Goal: Task Accomplishment & Management: Complete application form

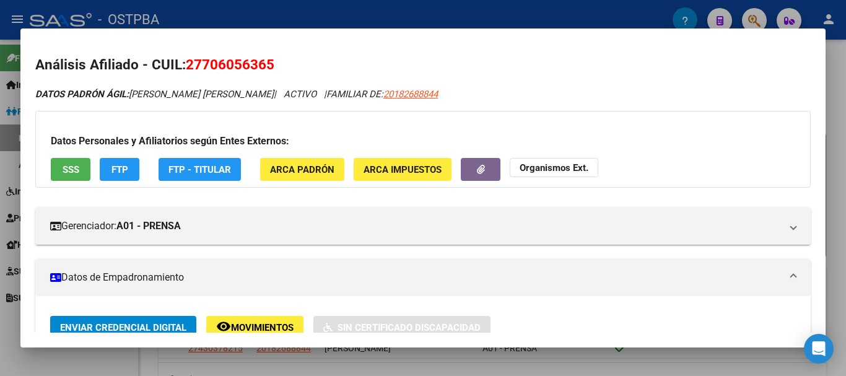
scroll to position [61, 0]
click at [96, 356] on div at bounding box center [423, 188] width 846 height 376
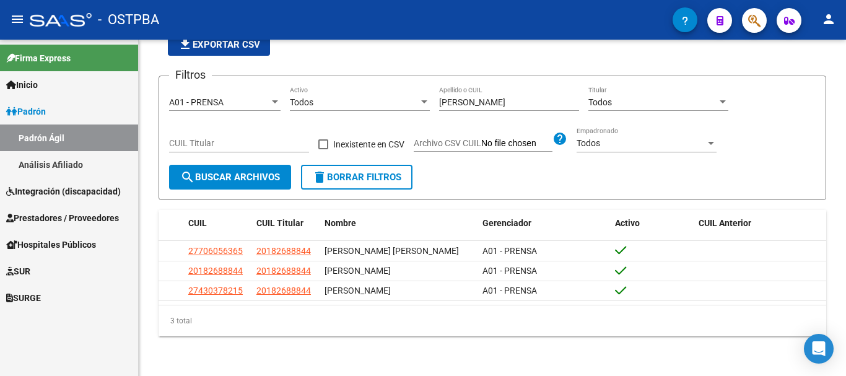
click at [45, 216] on span "Prestadores / Proveedores" at bounding box center [62, 218] width 113 height 14
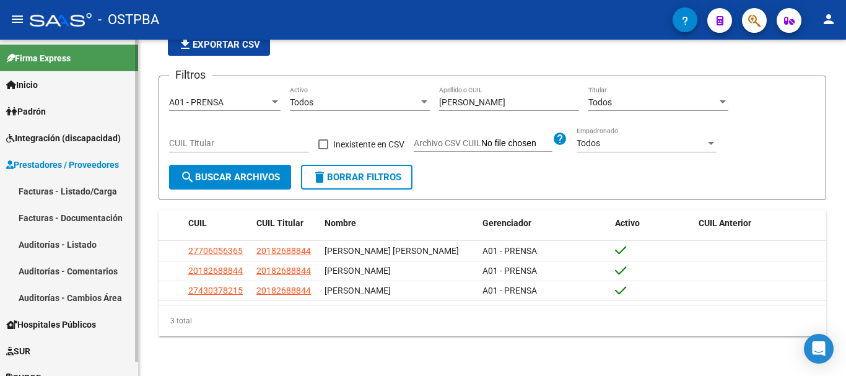
click at [40, 189] on link "Facturas - Listado/Carga" at bounding box center [69, 191] width 138 height 27
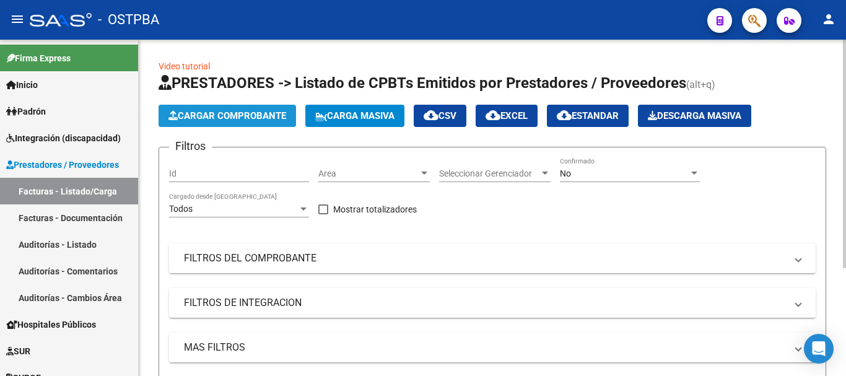
click at [243, 113] on span "Cargar Comprobante" at bounding box center [228, 115] width 118 height 11
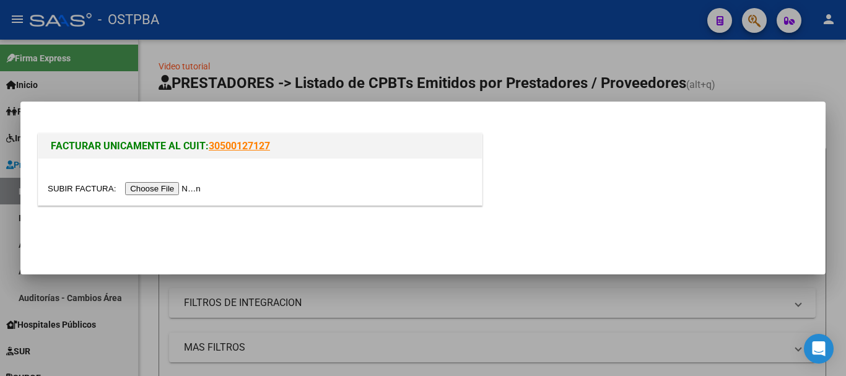
click at [158, 189] on input "file" at bounding box center [126, 188] width 157 height 13
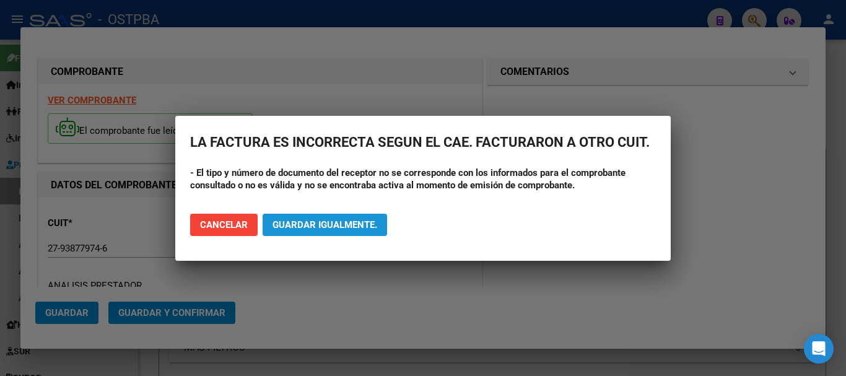
click at [299, 226] on span "Guardar igualmente." at bounding box center [325, 224] width 105 height 11
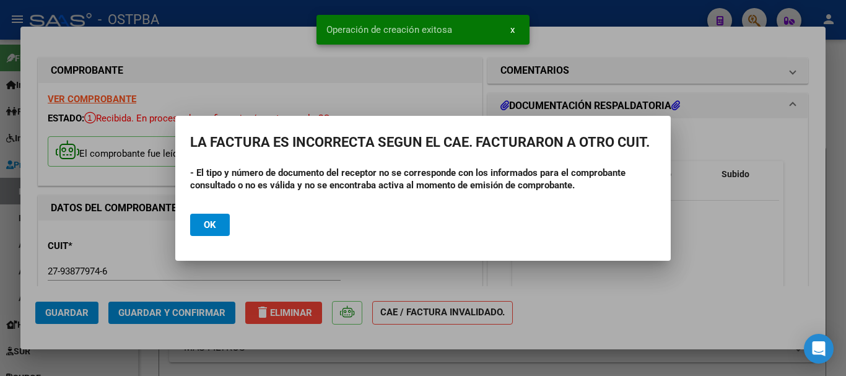
click at [206, 220] on span "Ok" at bounding box center [210, 224] width 12 height 11
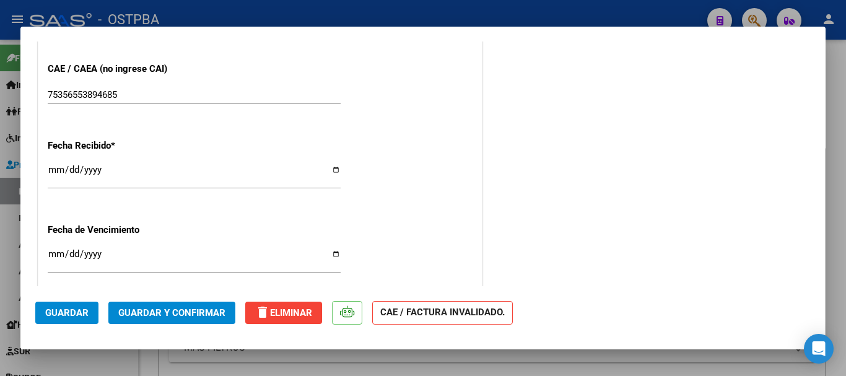
scroll to position [744, 0]
click at [329, 252] on input "Ingresar la fecha" at bounding box center [194, 258] width 293 height 20
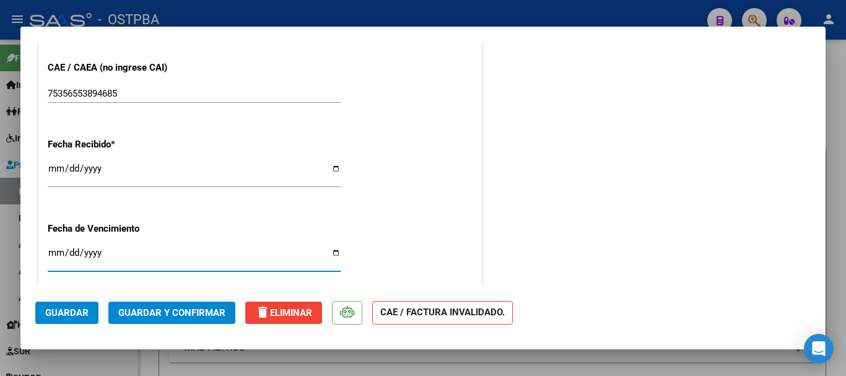
type input "[DATE]"
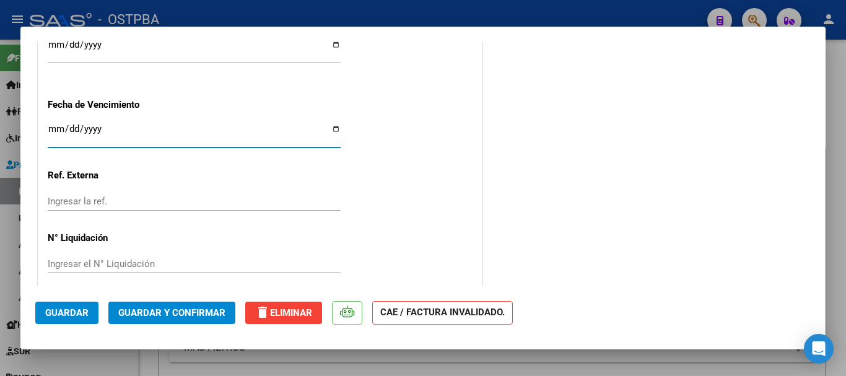
scroll to position [879, 0]
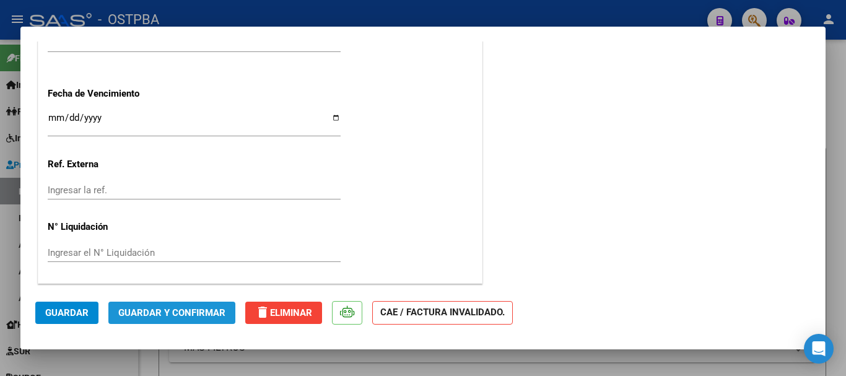
click at [174, 312] on span "Guardar y Confirmar" at bounding box center [171, 312] width 107 height 11
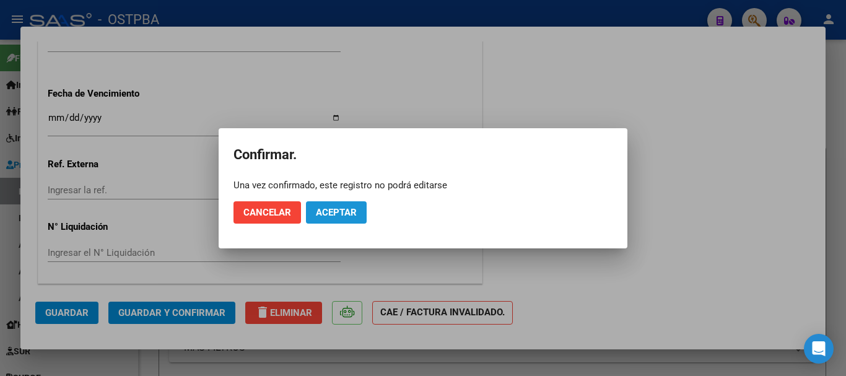
click at [366, 220] on button "Aceptar" at bounding box center [336, 212] width 61 height 22
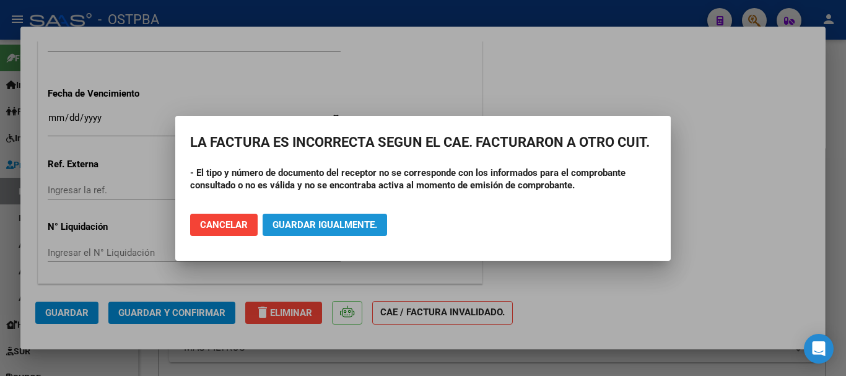
click at [308, 220] on span "Guardar igualmente." at bounding box center [325, 224] width 105 height 11
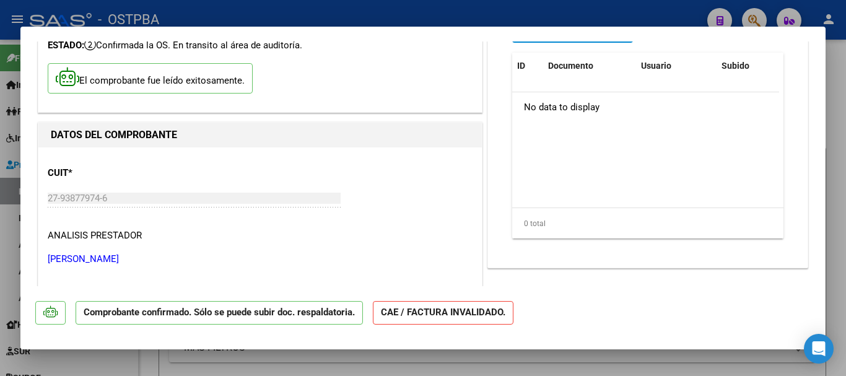
scroll to position [0, 0]
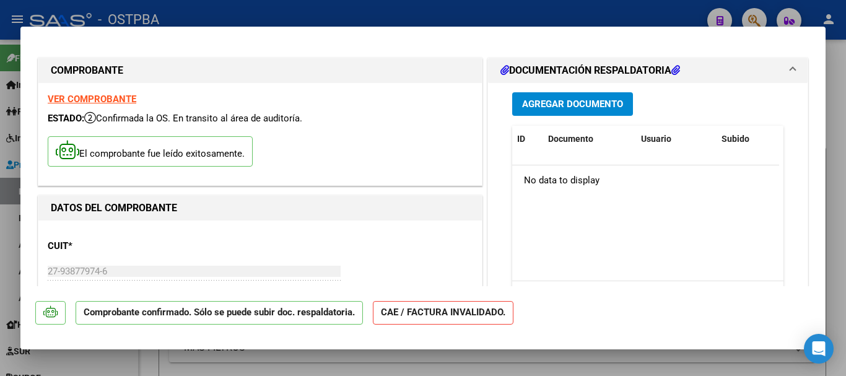
click at [565, 103] on span "Agregar Documento" at bounding box center [572, 104] width 101 height 11
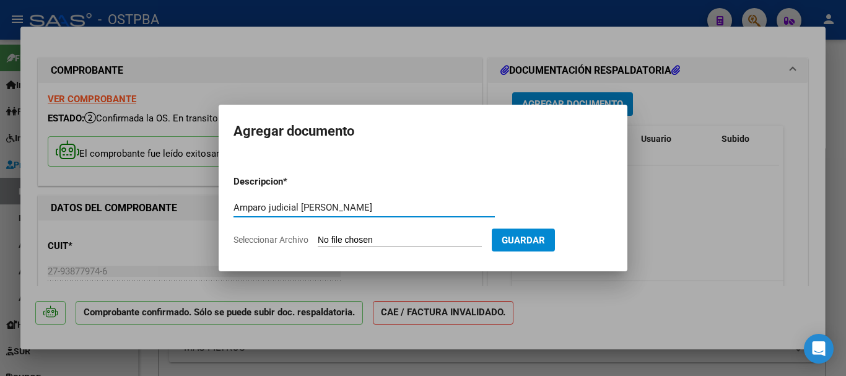
type input "Amparo judicial [PERSON_NAME]"
click at [400, 241] on input "Seleccionar Archivo" at bounding box center [400, 241] width 164 height 12
type input "C:\fakepath\Amparo Judicial Rosencweig_20241008_0001.pdf"
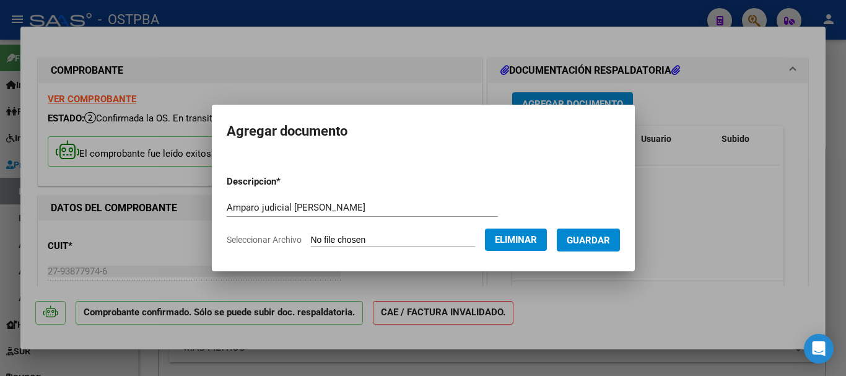
click at [602, 238] on span "Guardar" at bounding box center [588, 240] width 43 height 11
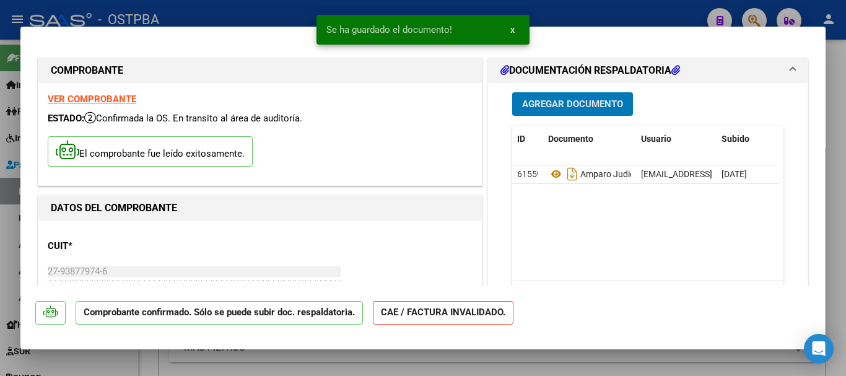
click at [560, 100] on span "Agregar Documento" at bounding box center [572, 104] width 101 height 11
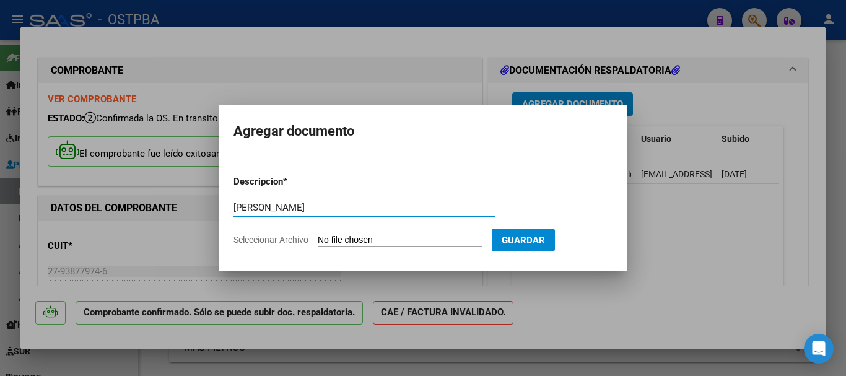
type input "[PERSON_NAME]"
click at [366, 240] on input "Seleccionar Archivo" at bounding box center [400, 241] width 164 height 12
type input "C:\fakepath\CBU Rosencweig_20241008_0001.pdf"
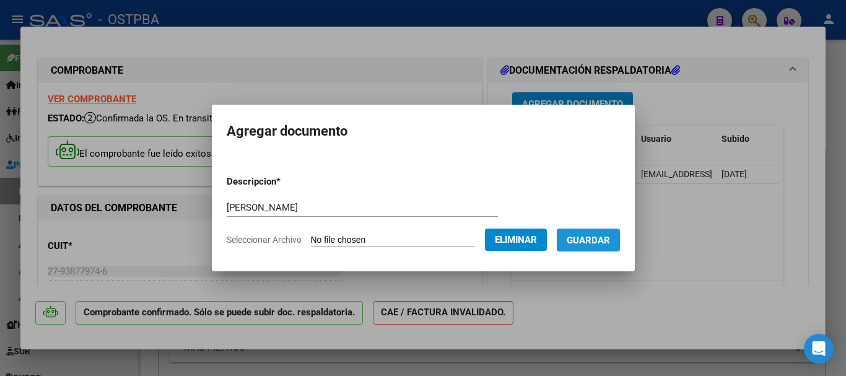
click at [604, 240] on span "Guardar" at bounding box center [588, 240] width 43 height 11
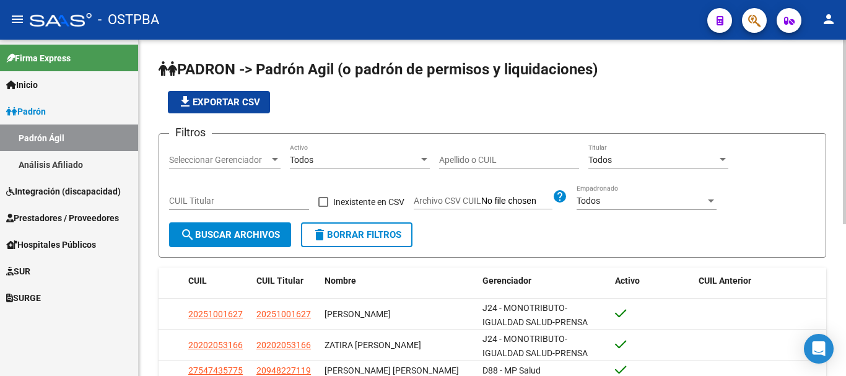
click at [465, 157] on input "Apellido o CUIL" at bounding box center [509, 160] width 140 height 11
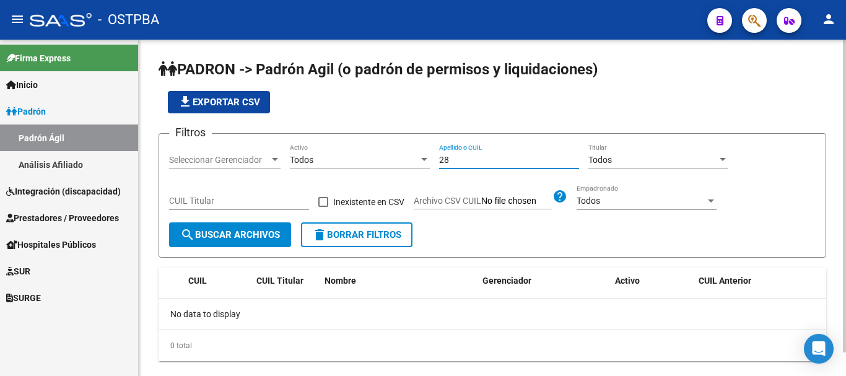
type input "2"
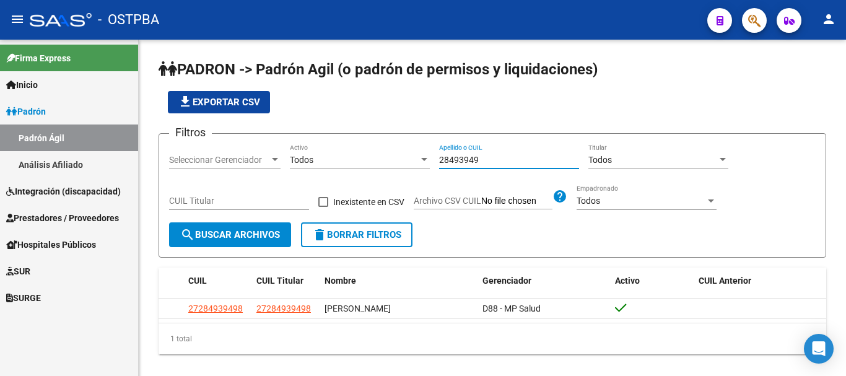
type input "28493949"
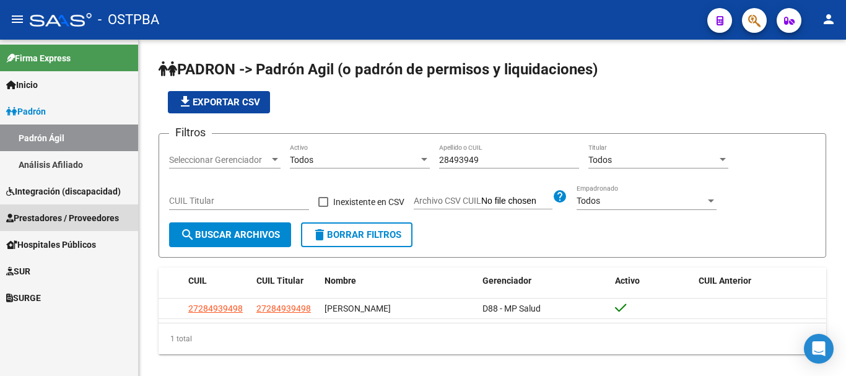
click at [54, 216] on span "Prestadores / Proveedores" at bounding box center [62, 218] width 113 height 14
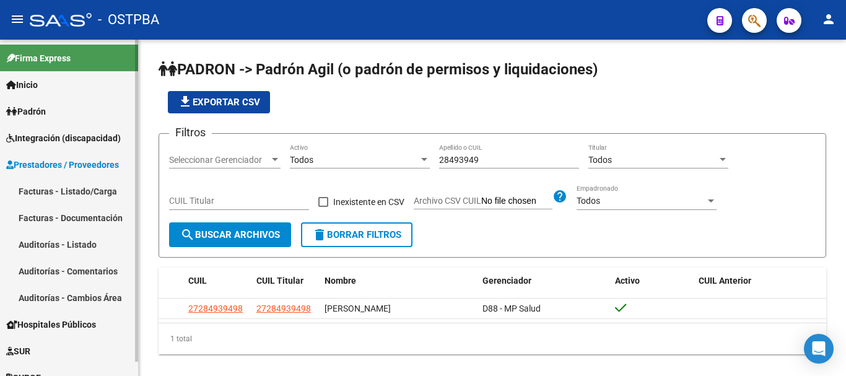
click at [40, 243] on link "Auditorías - Listado" at bounding box center [69, 244] width 138 height 27
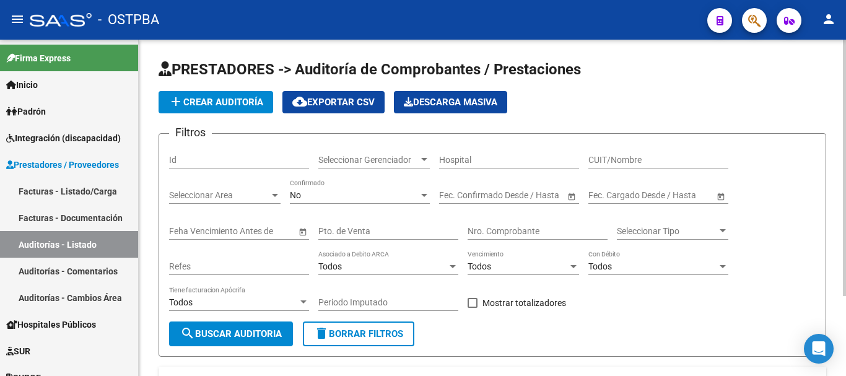
click at [244, 92] on button "add Crear Auditoría" at bounding box center [216, 102] width 115 height 22
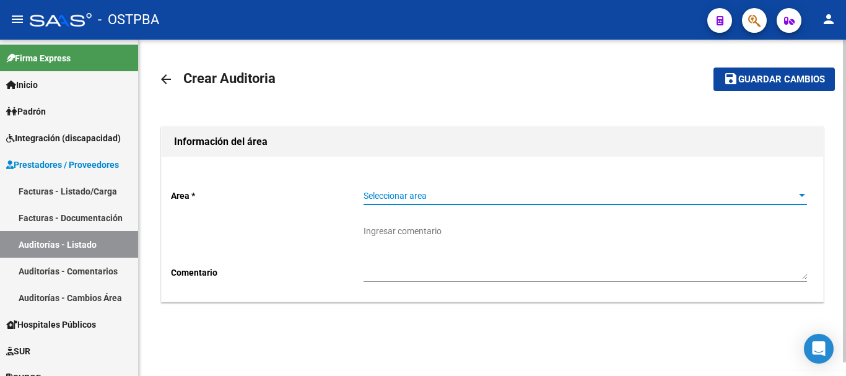
click at [801, 191] on div at bounding box center [802, 196] width 11 height 10
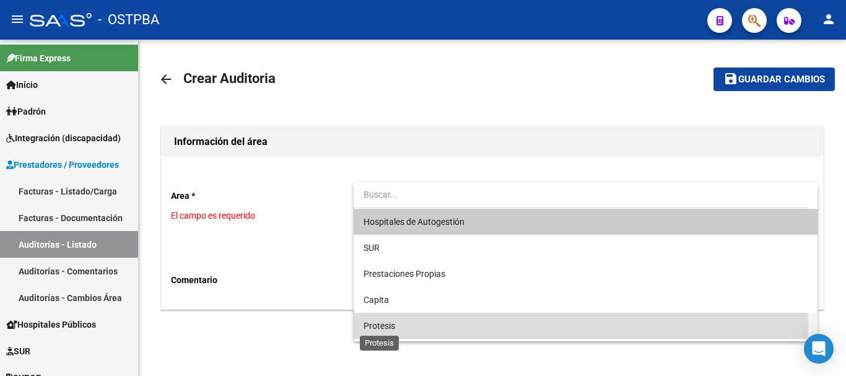
click at [375, 325] on span "Protesis" at bounding box center [380, 326] width 32 height 10
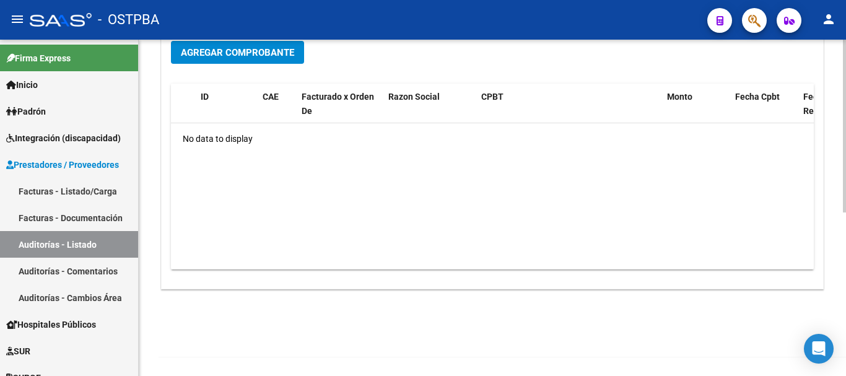
scroll to position [317, 0]
click at [237, 40] on button "Agregar Comprobante" at bounding box center [237, 51] width 133 height 23
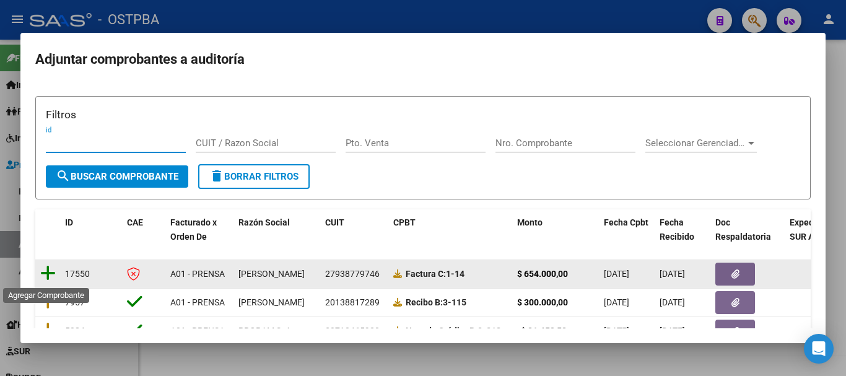
click at [45, 275] on icon at bounding box center [47, 273] width 15 height 17
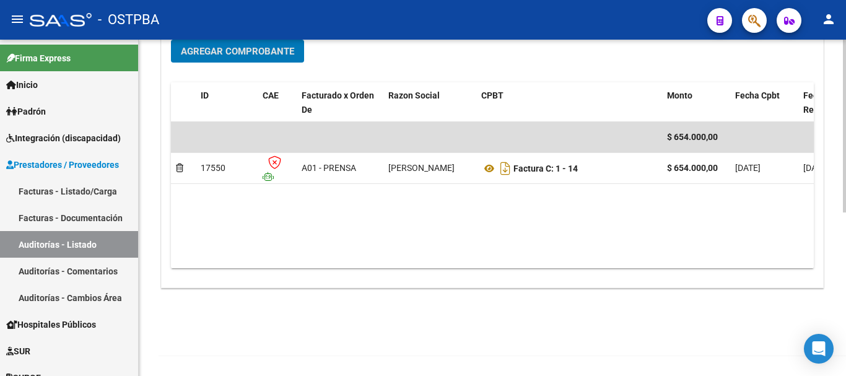
scroll to position [0, 0]
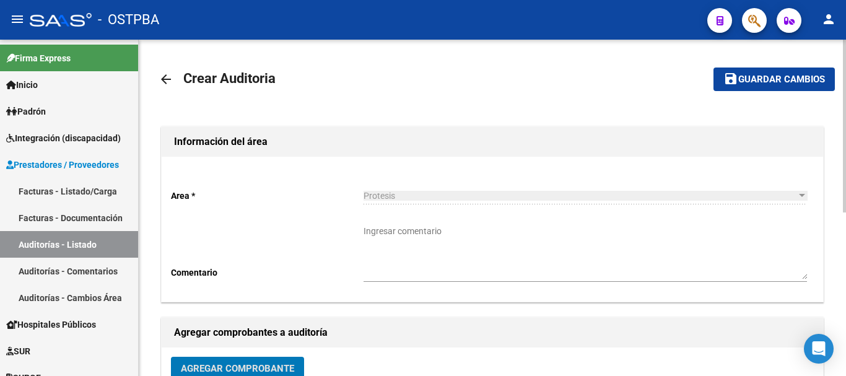
click at [765, 73] on button "save Guardar cambios" at bounding box center [774, 79] width 121 height 23
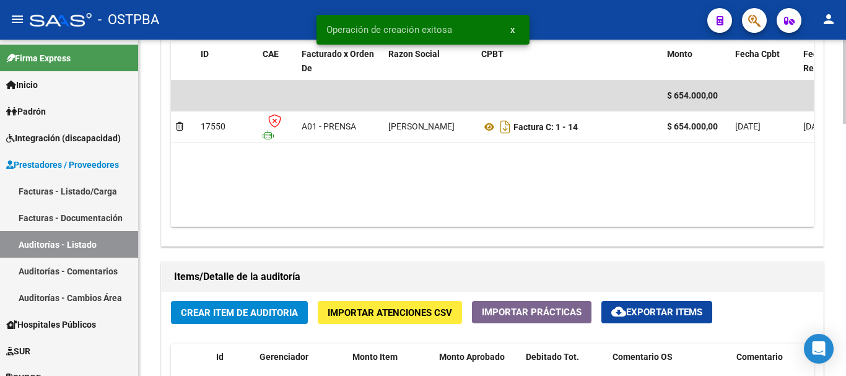
scroll to position [682, 0]
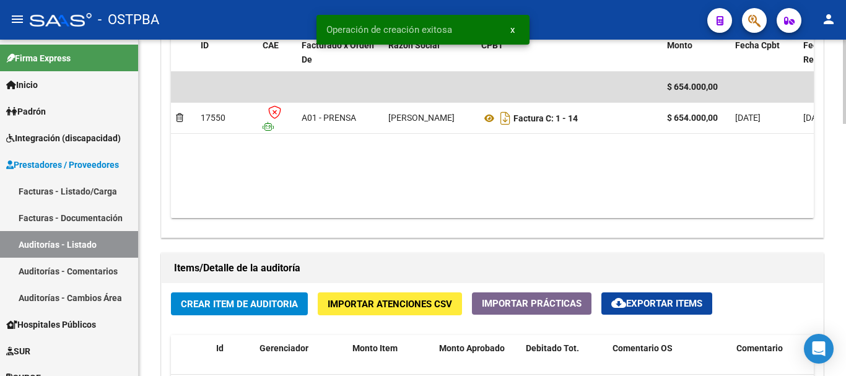
click at [233, 303] on span "Crear Item de Auditoria" at bounding box center [239, 304] width 117 height 11
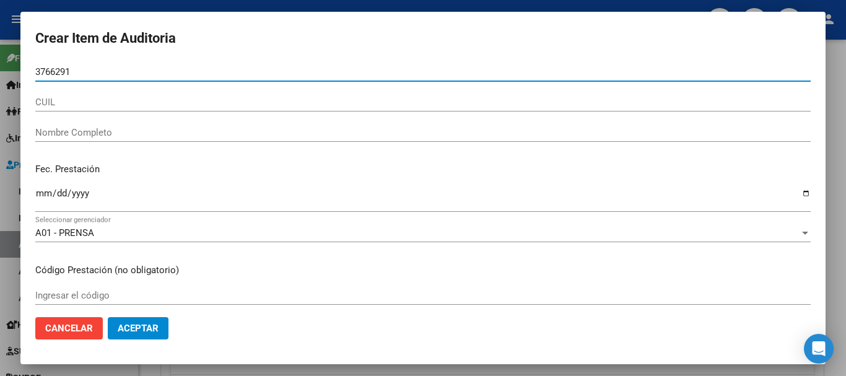
type input "3766291"
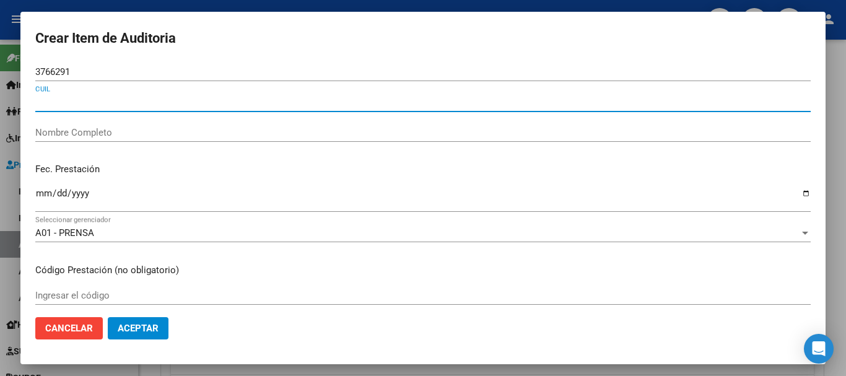
click at [52, 102] on input "CUIL" at bounding box center [423, 102] width 776 height 11
type input "2703766291"
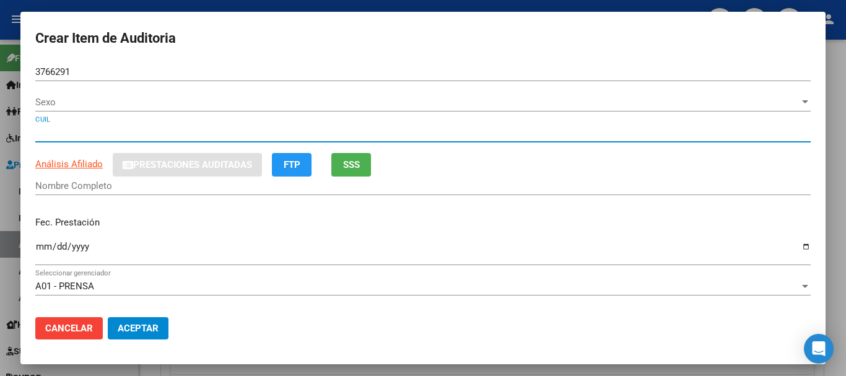
type input "03766291"
type input "27037662912"
type input "ROSENCWEIG BEATRIZ LUISA"
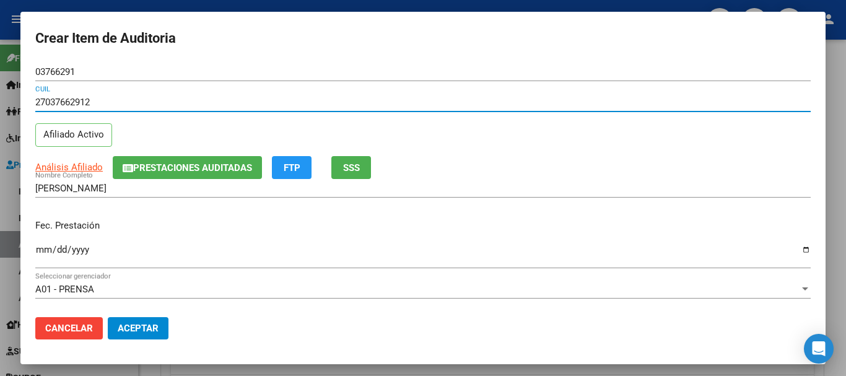
type input "27037662912"
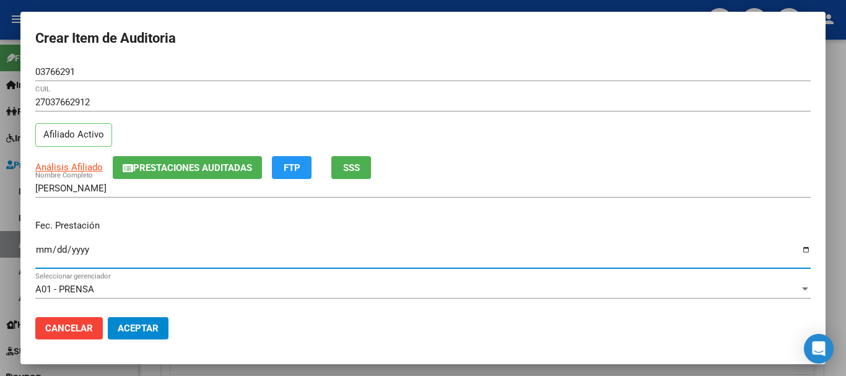
click at [798, 247] on input "Ingresar la fecha" at bounding box center [423, 255] width 776 height 20
click at [797, 250] on input "Ingresar la fecha" at bounding box center [423, 255] width 776 height 20
click at [712, 255] on input "Ingresar la fecha" at bounding box center [423, 255] width 776 height 20
drag, startPoint x: 796, startPoint y: 248, endPoint x: 770, endPoint y: 250, distance: 26.1
click at [795, 248] on input "Ingresar la fecha" at bounding box center [423, 255] width 776 height 20
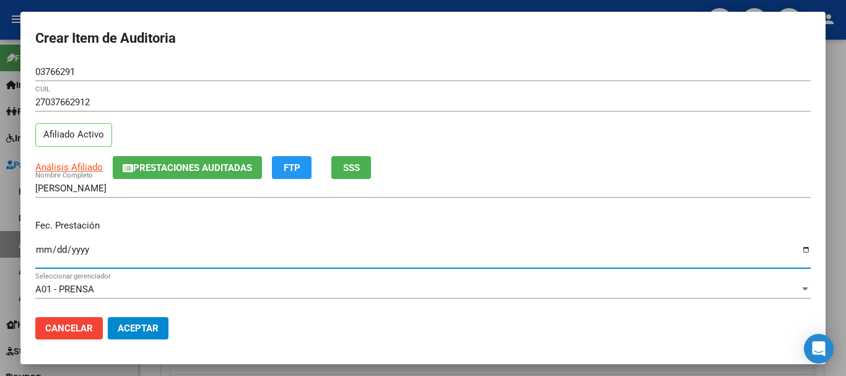
type input "2025-08-01"
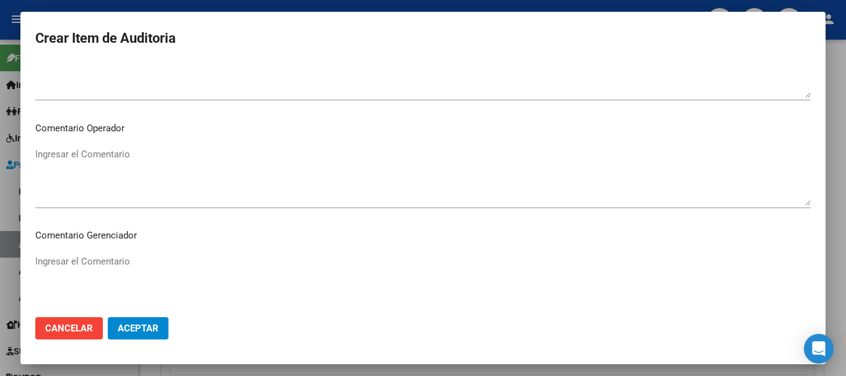
scroll to position [620, 0]
click at [48, 147] on textarea "Ingresar el Comentario" at bounding box center [423, 176] width 776 height 58
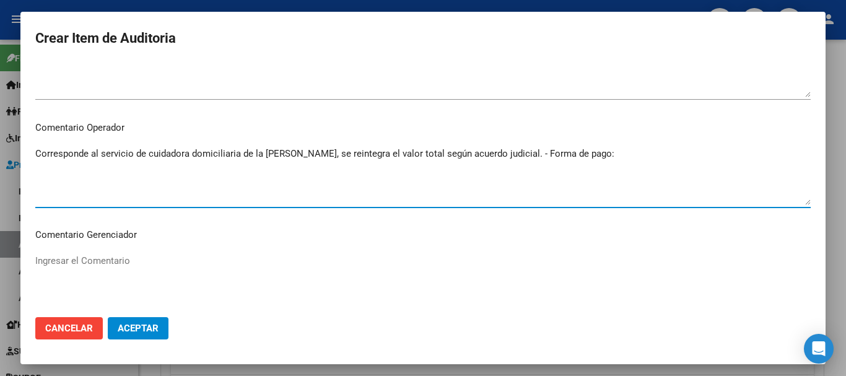
click at [619, 157] on textarea "Corresponde al servicio de cuidadora domiciliaria de la Sra.Rosencweig, se rein…" at bounding box center [423, 176] width 776 height 58
click at [763, 155] on textarea "Corresponde al servicio de cuidadora domiciliaria de la Sra.Rosencweig, se rein…" at bounding box center [423, 176] width 776 height 58
paste textarea "LIPSZYC ADRIANA EDITH"
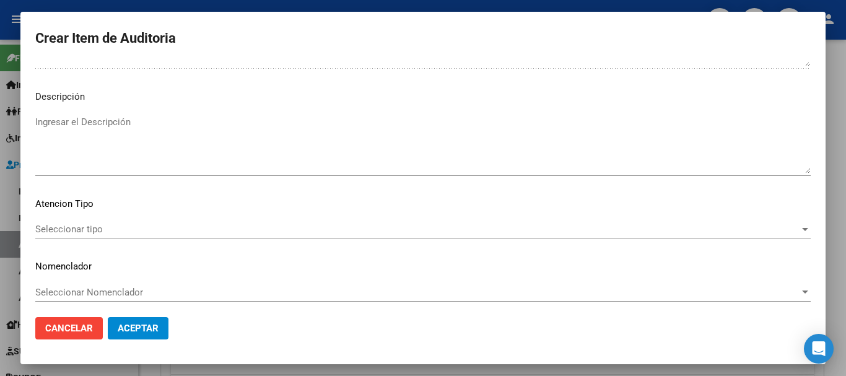
scroll to position [871, 0]
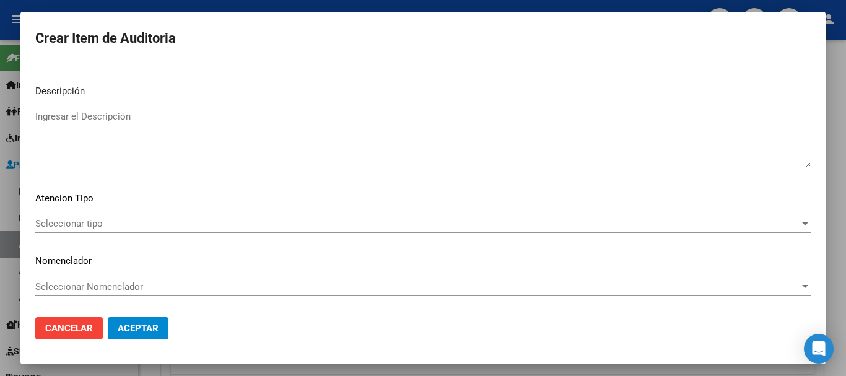
type textarea "Corresponde al servicio de cuidadora domiciliaria de la Sra.Rosencweig, se rein…"
click at [145, 325] on span "Aceptar" at bounding box center [138, 328] width 41 height 11
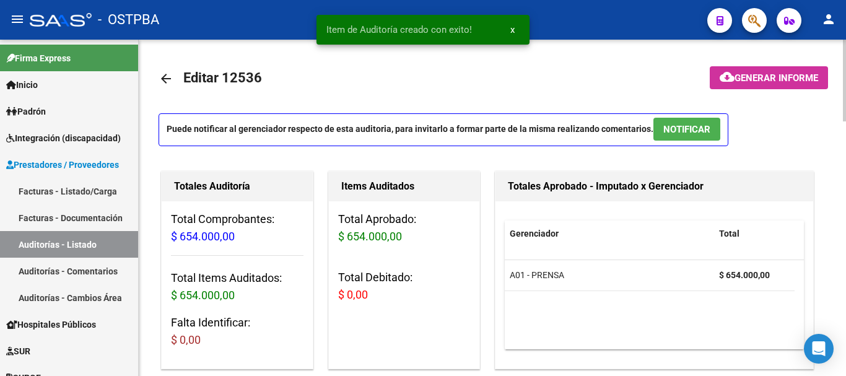
scroll to position [0, 0]
click at [754, 73] on span "cloud_download Generar informe" at bounding box center [769, 78] width 99 height 11
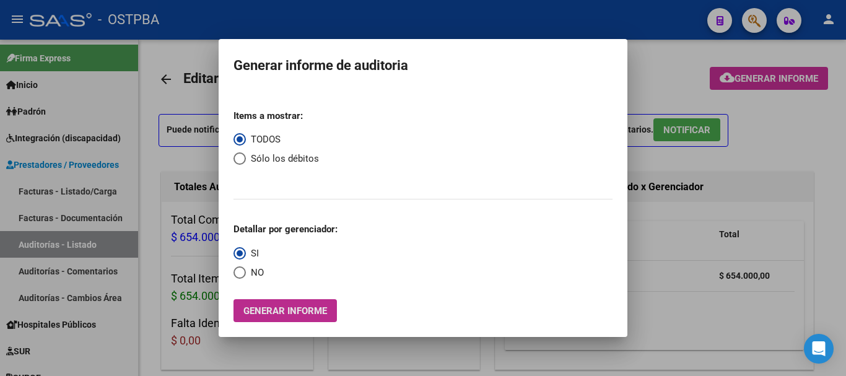
click at [284, 310] on span "Generar informe" at bounding box center [286, 311] width 84 height 11
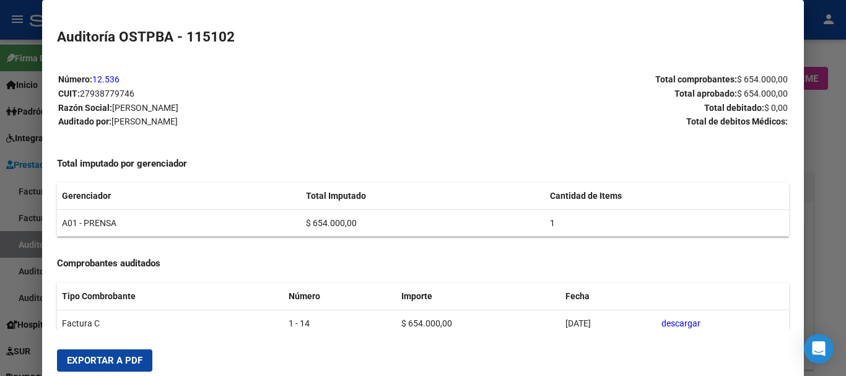
drag, startPoint x: 102, startPoint y: 355, endPoint x: 112, endPoint y: 333, distance: 23.6
click at [103, 355] on span "Exportar a PDF" at bounding box center [105, 360] width 76 height 11
click at [822, 116] on div at bounding box center [423, 188] width 846 height 376
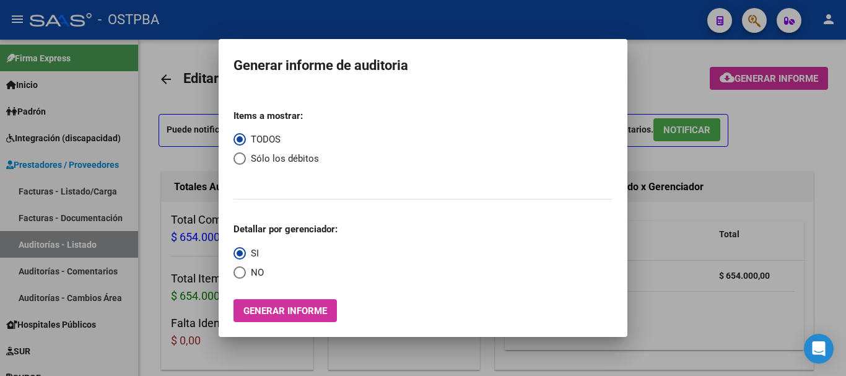
click at [816, 130] on div at bounding box center [423, 188] width 846 height 376
